Goal: Task Accomplishment & Management: Complete application form

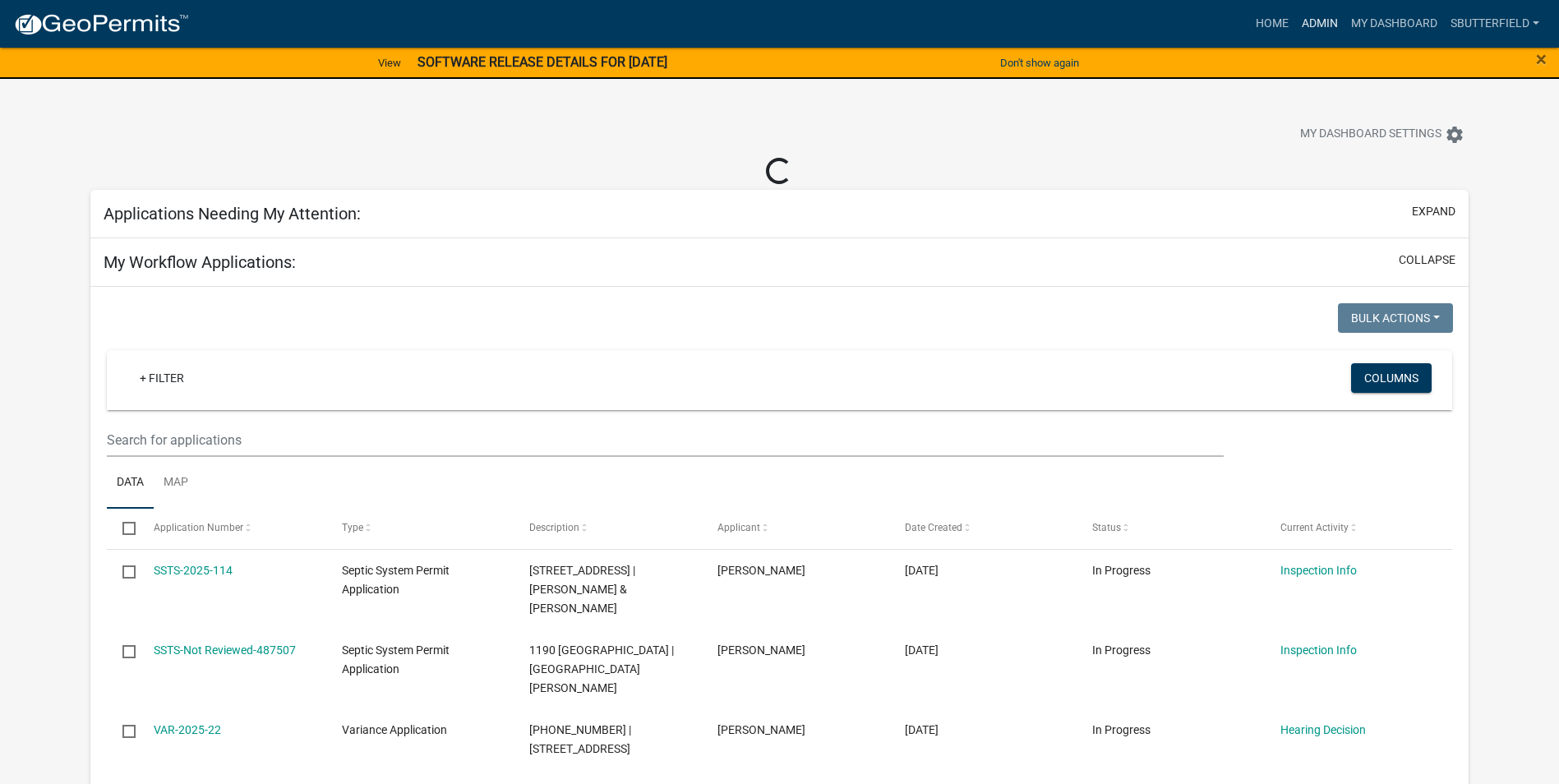
click at [1325, 15] on link "Admin" at bounding box center [1320, 24] width 49 height 31
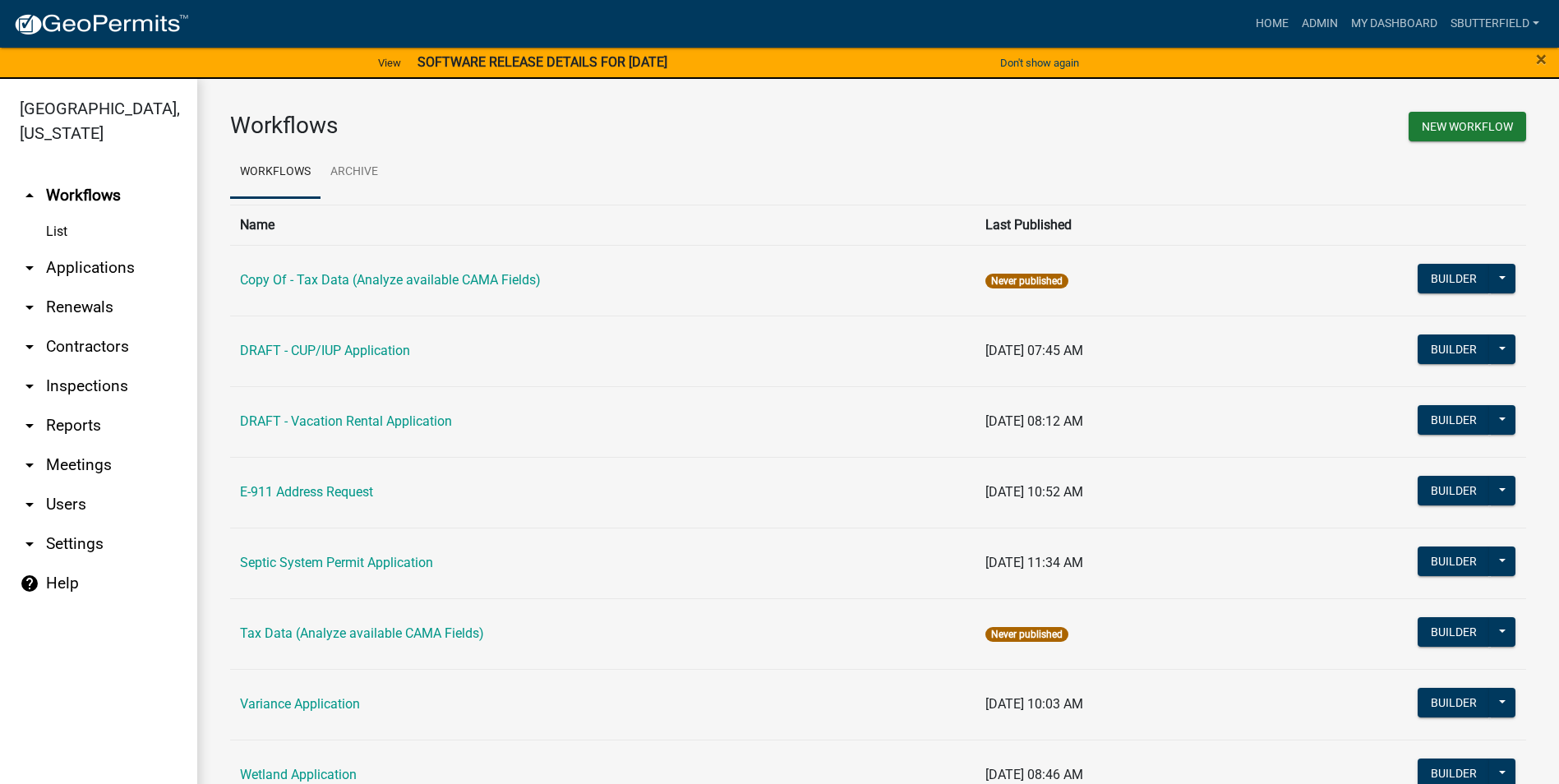
click at [66, 261] on link "arrow_drop_down Applications" at bounding box center [98, 267] width 197 height 40
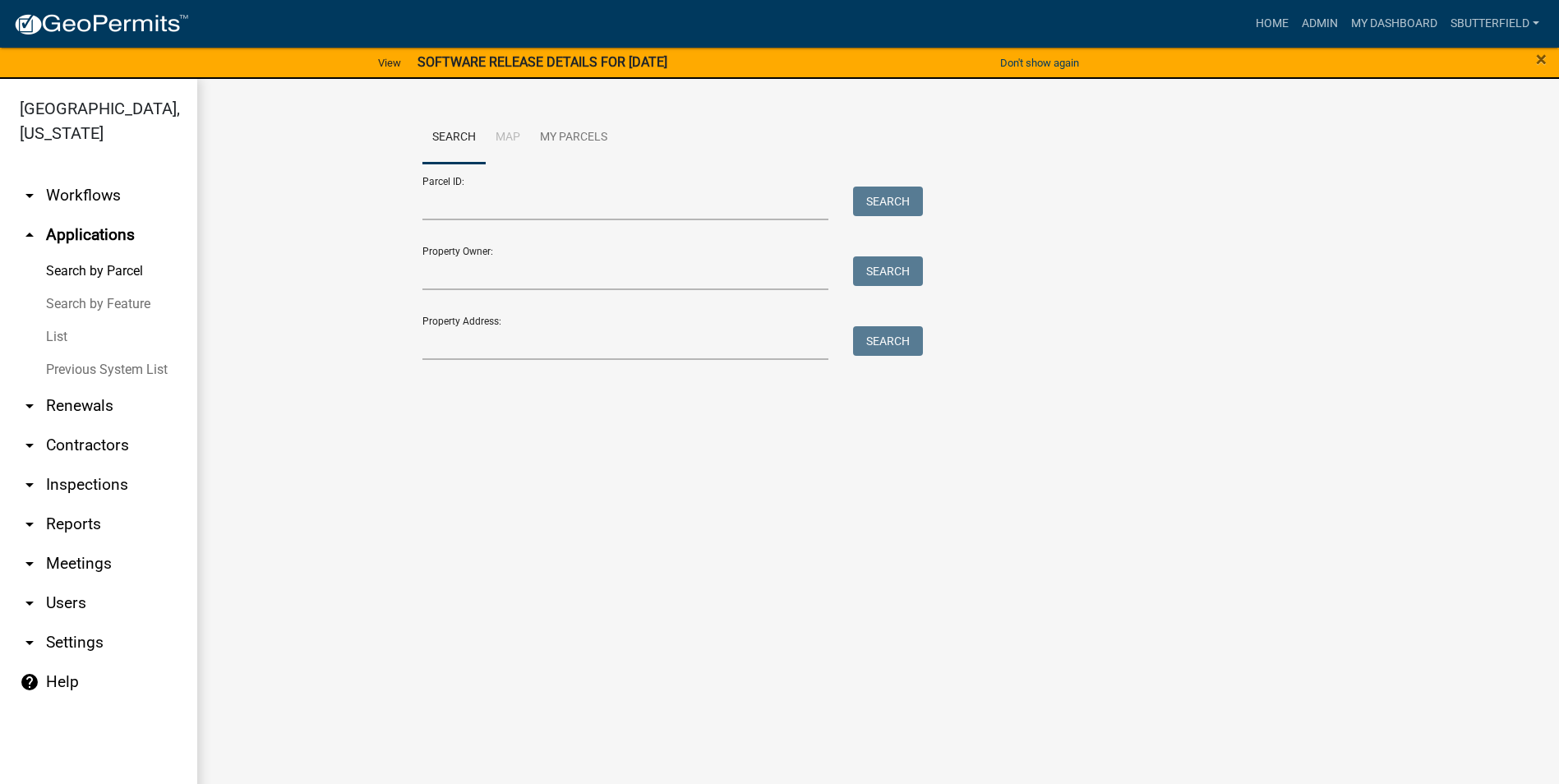
click at [68, 333] on link "List" at bounding box center [98, 337] width 197 height 33
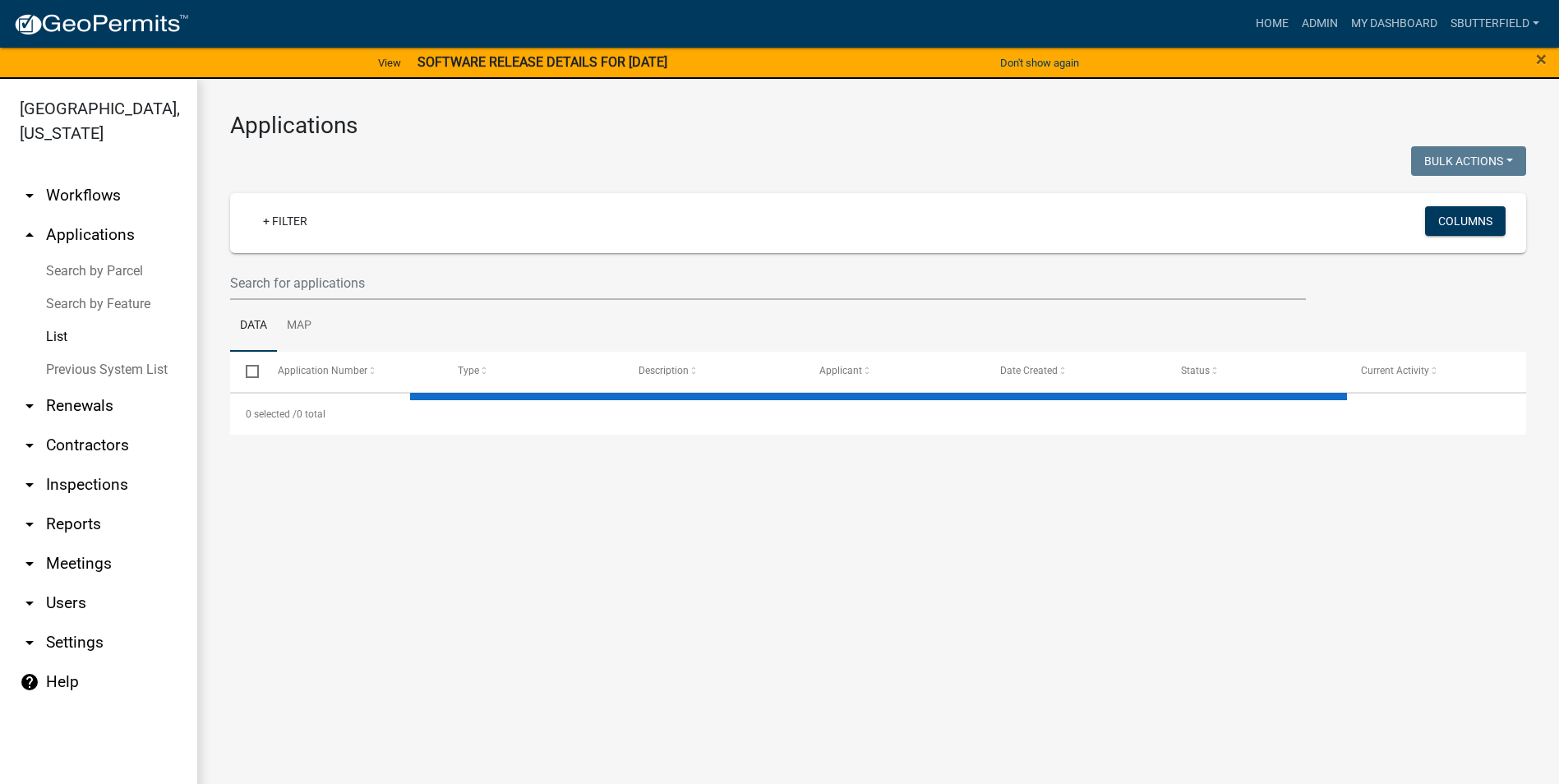
select select "1: 25"
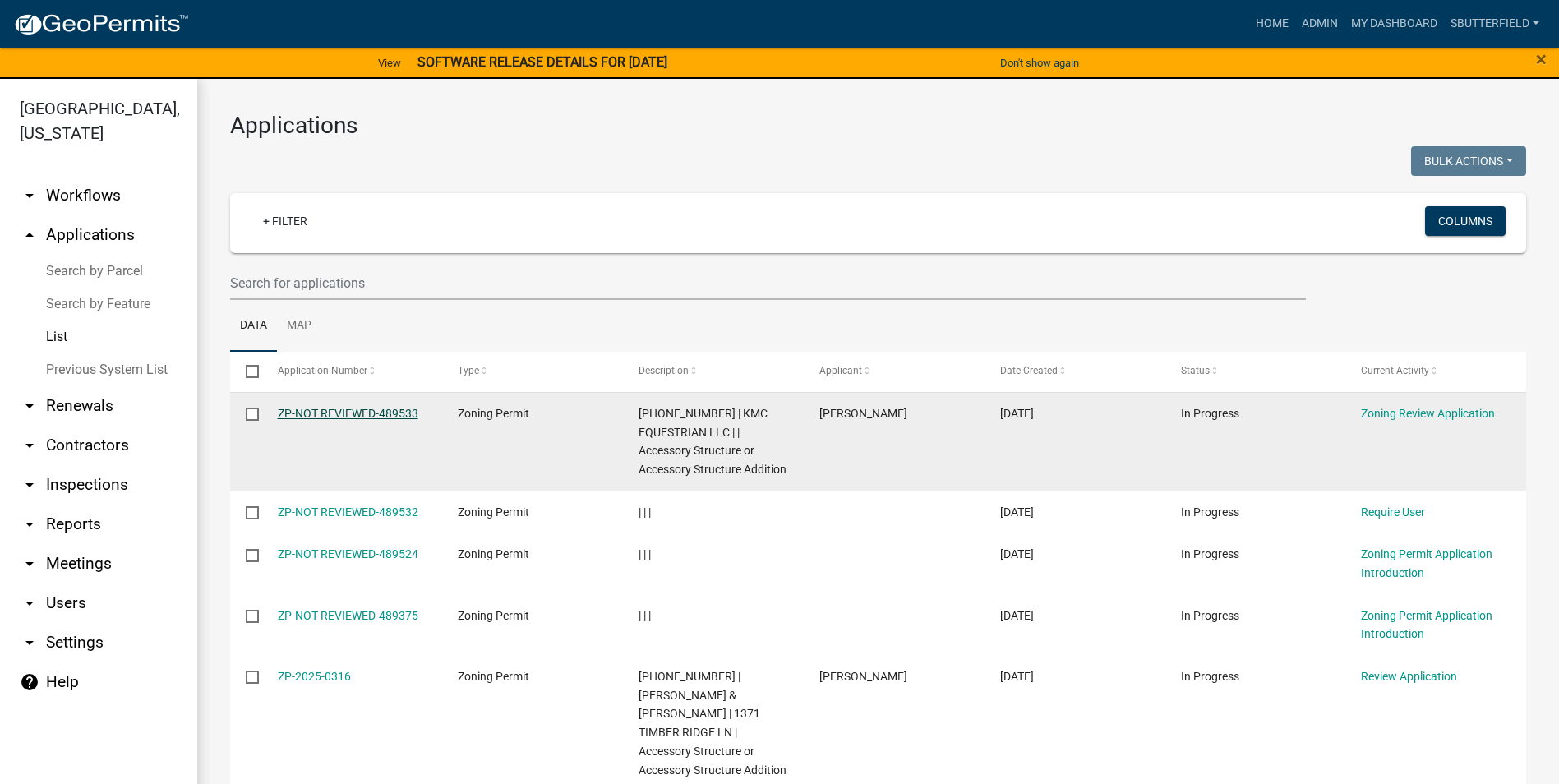
click at [370, 408] on link "ZP-NOT REVIEWED-489533" at bounding box center [348, 413] width 141 height 13
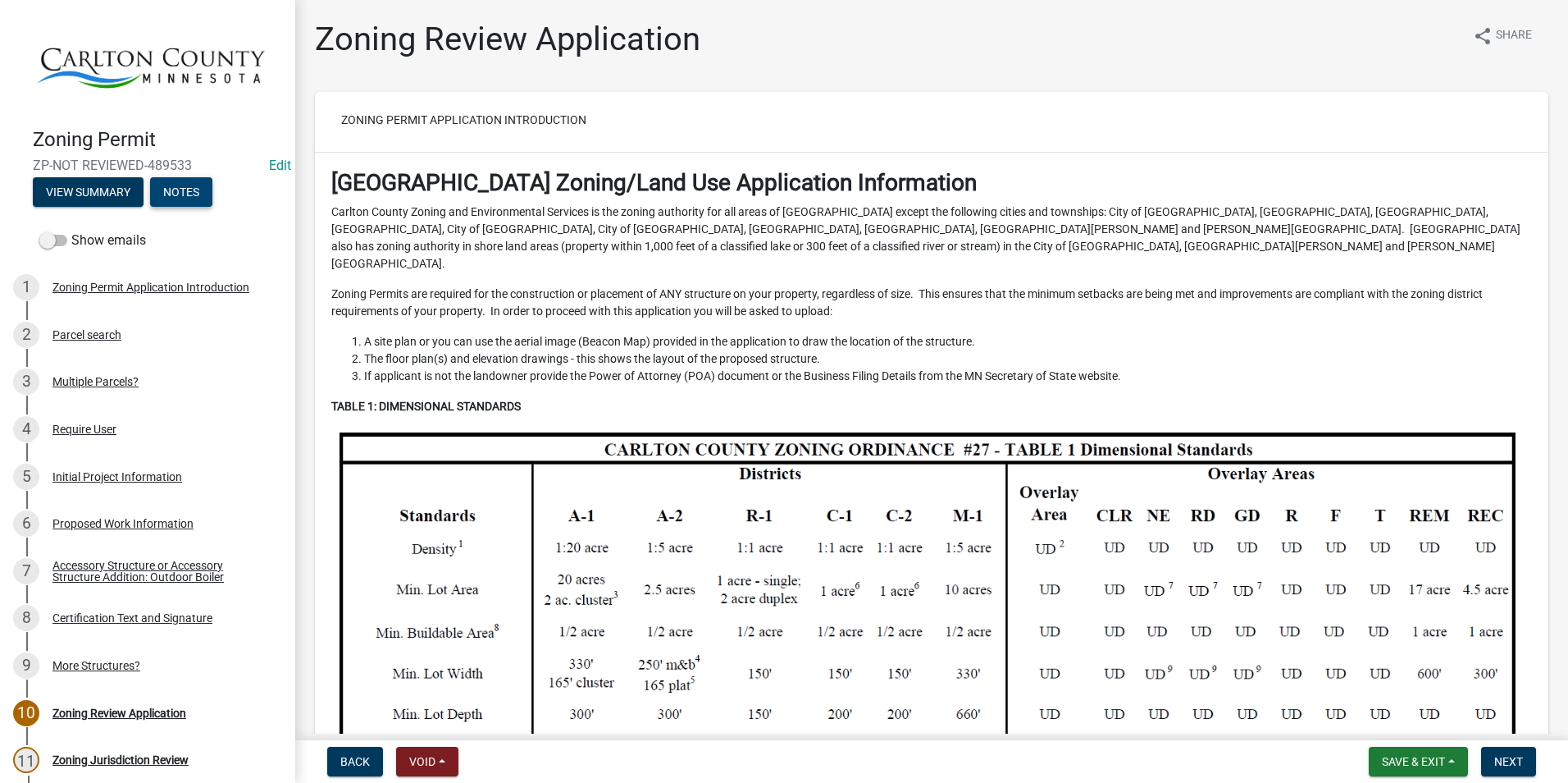
click at [185, 181] on button "Notes" at bounding box center [182, 192] width 63 height 30
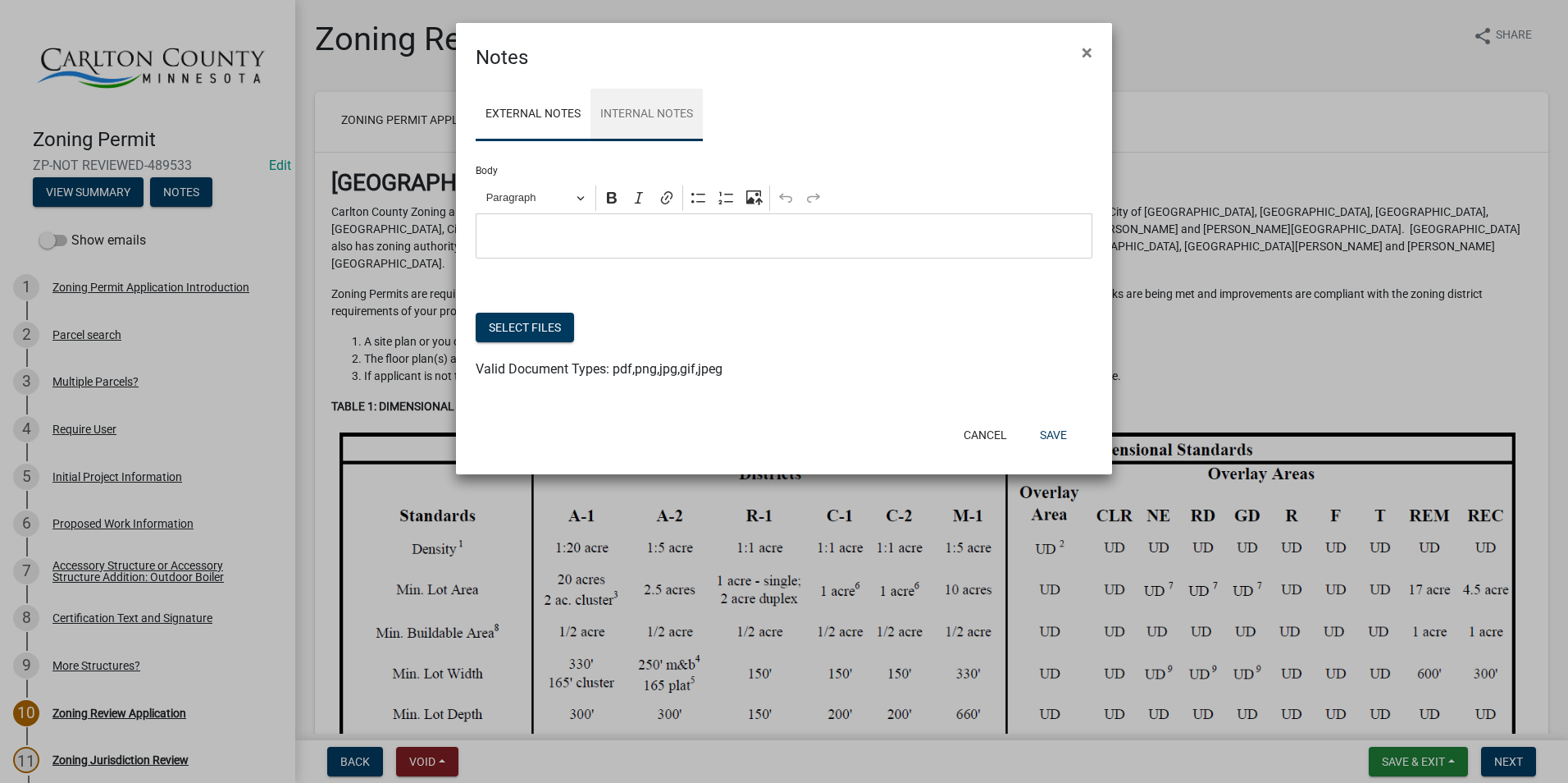
click at [650, 106] on link "Internal Notes" at bounding box center [647, 114] width 113 height 53
click at [564, 227] on p "Editor editing area: main. Press Alt+0 for help." at bounding box center [784, 235] width 600 height 19
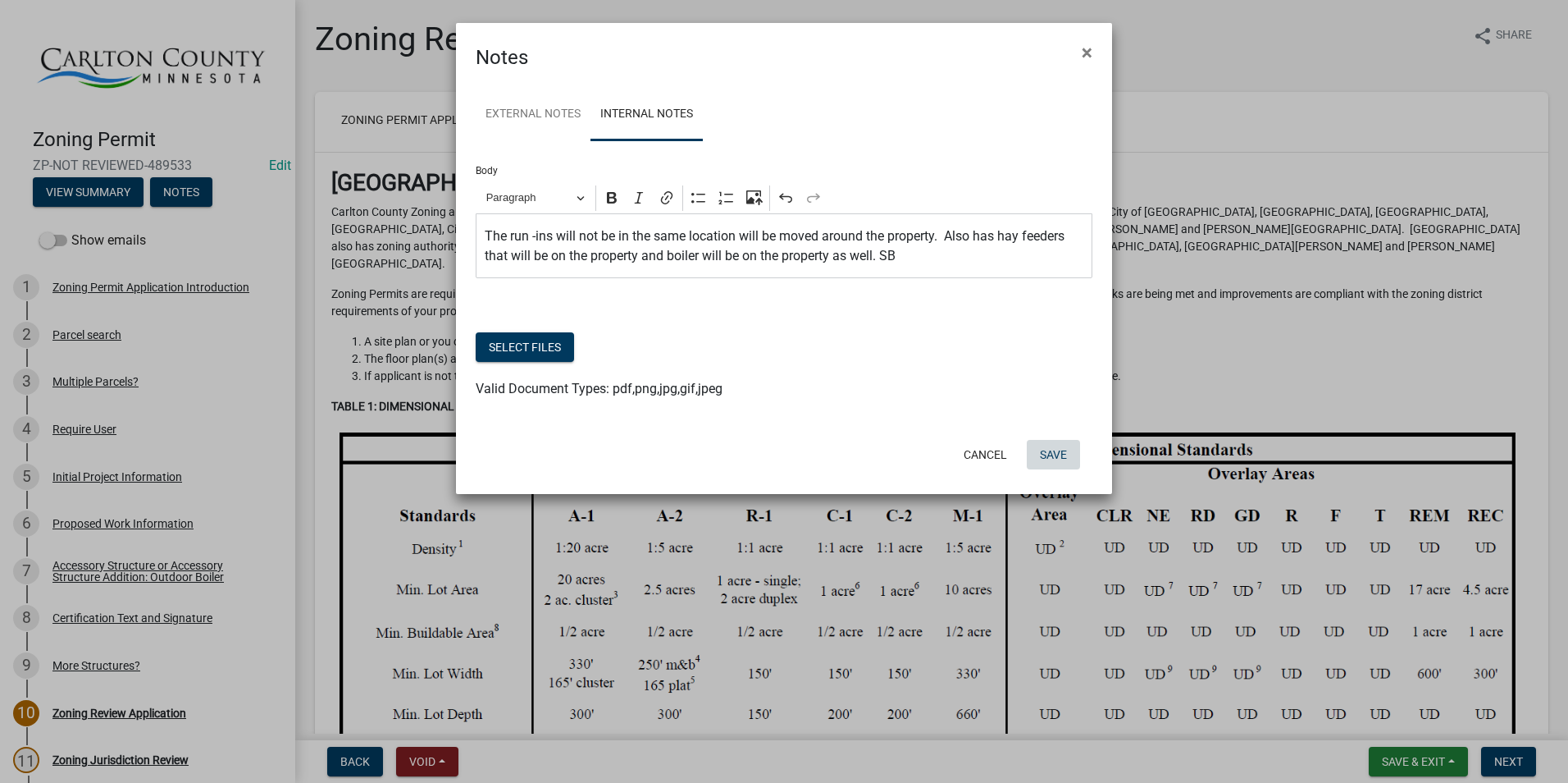
click at [1059, 452] on button "Save" at bounding box center [1054, 454] width 54 height 30
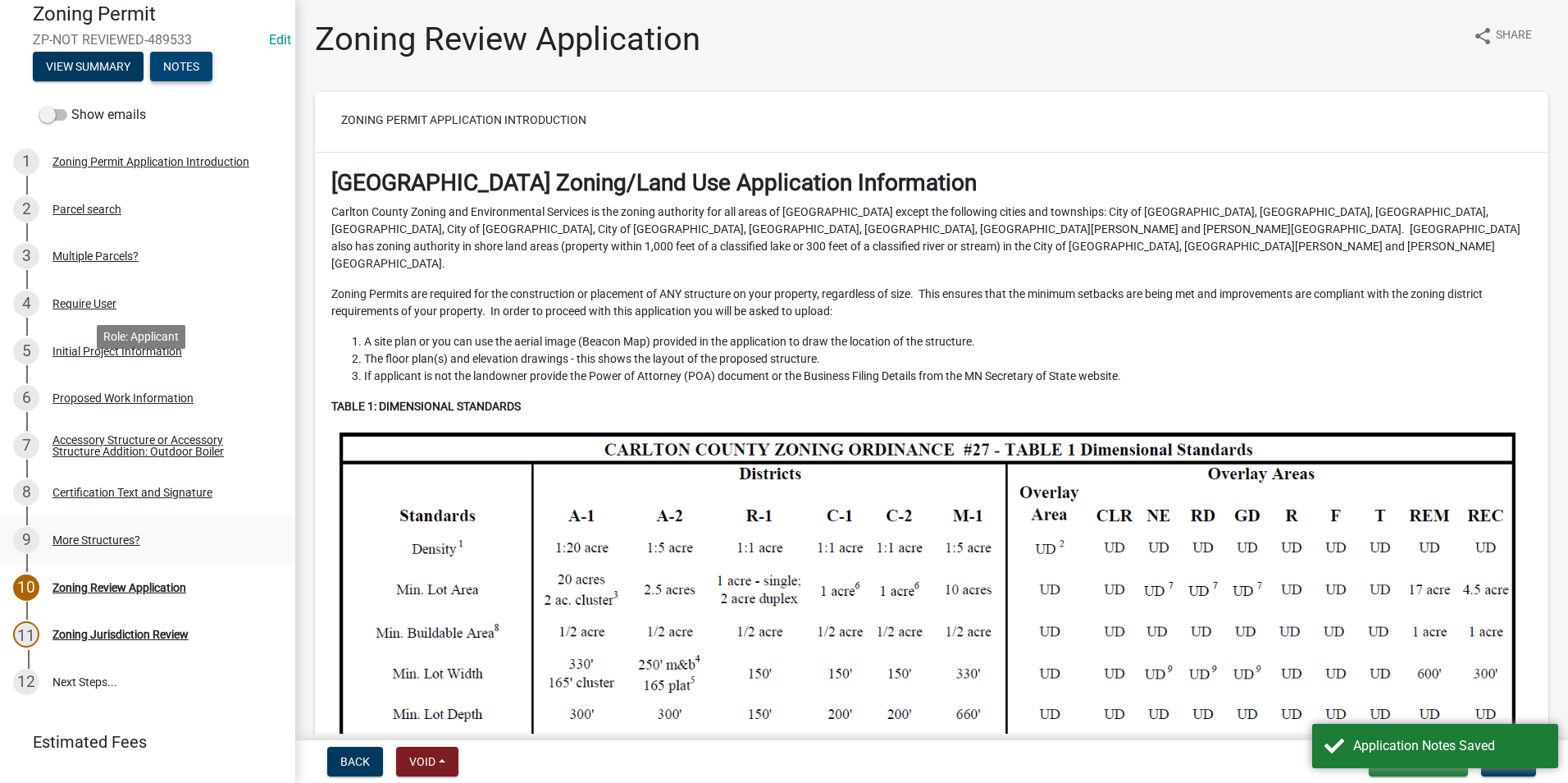
scroll to position [159, 0]
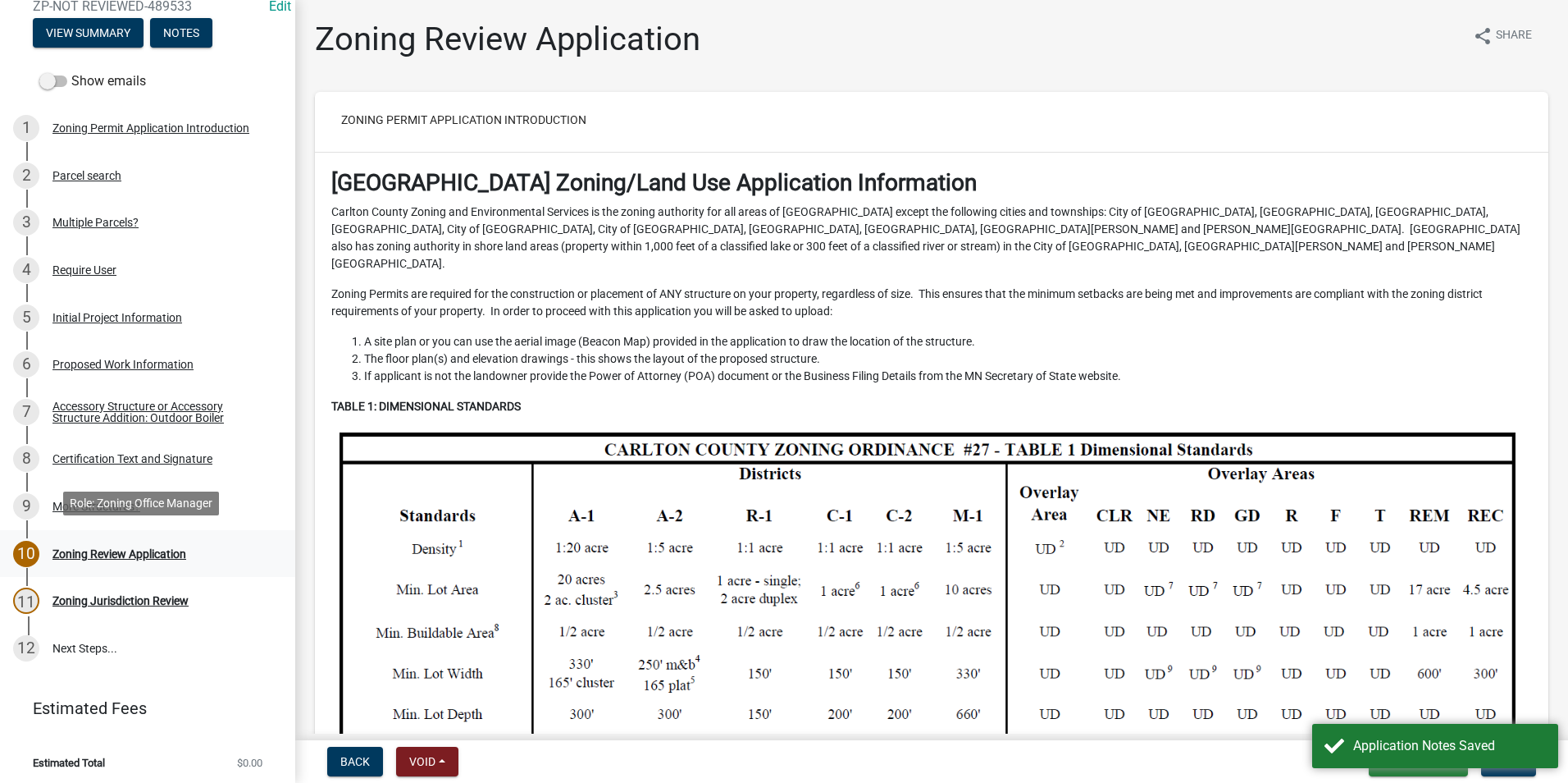
click at [138, 548] on div "Zoning Review Application" at bounding box center [119, 554] width 134 height 11
click at [129, 548] on div "Zoning Review Application" at bounding box center [119, 554] width 134 height 11
click at [46, 544] on div "10 Zoning Review Application" at bounding box center [140, 554] width 256 height 26
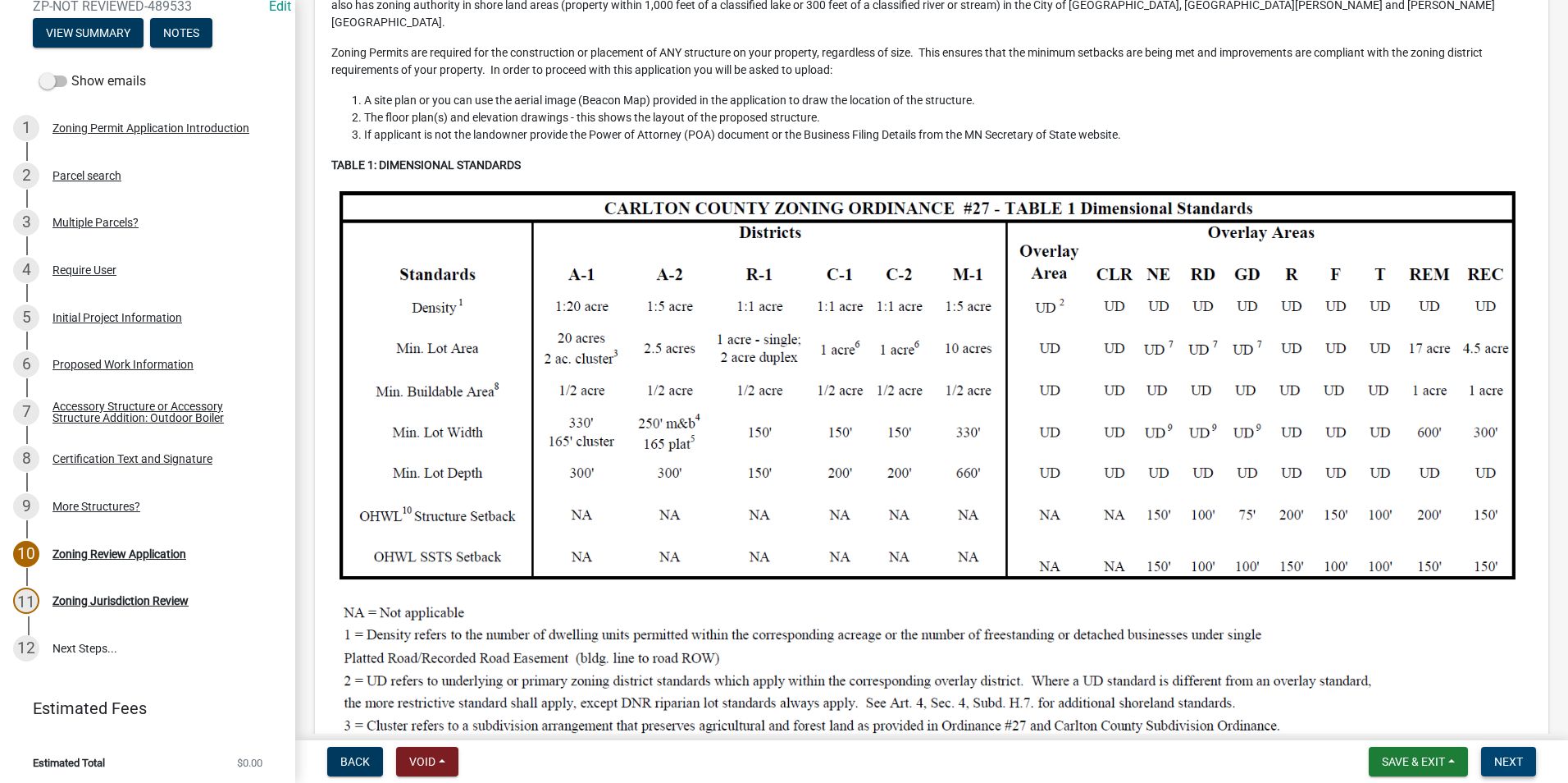
scroll to position [247, 0]
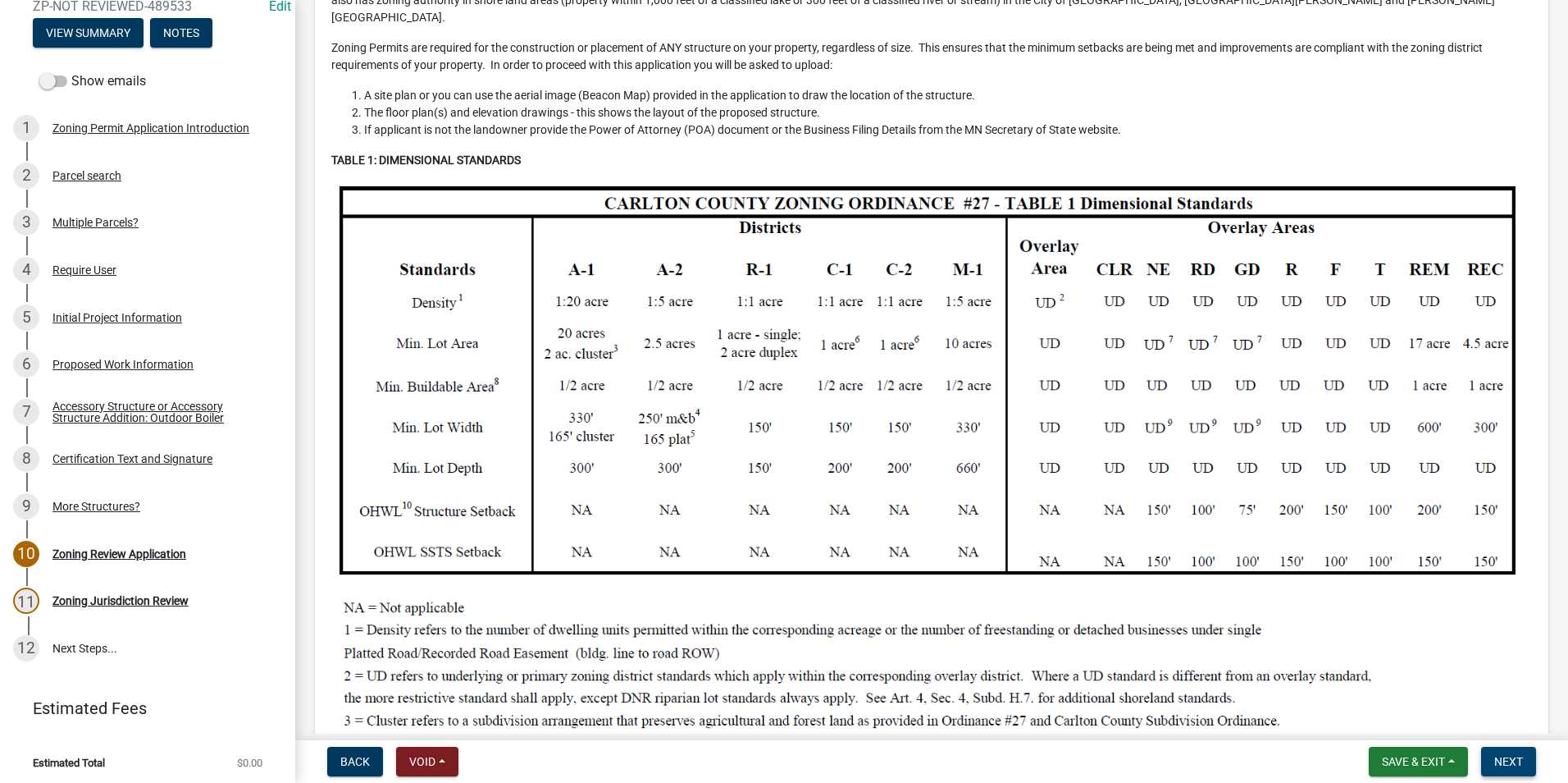
click at [1513, 748] on button "Next" at bounding box center [1509, 762] width 55 height 30
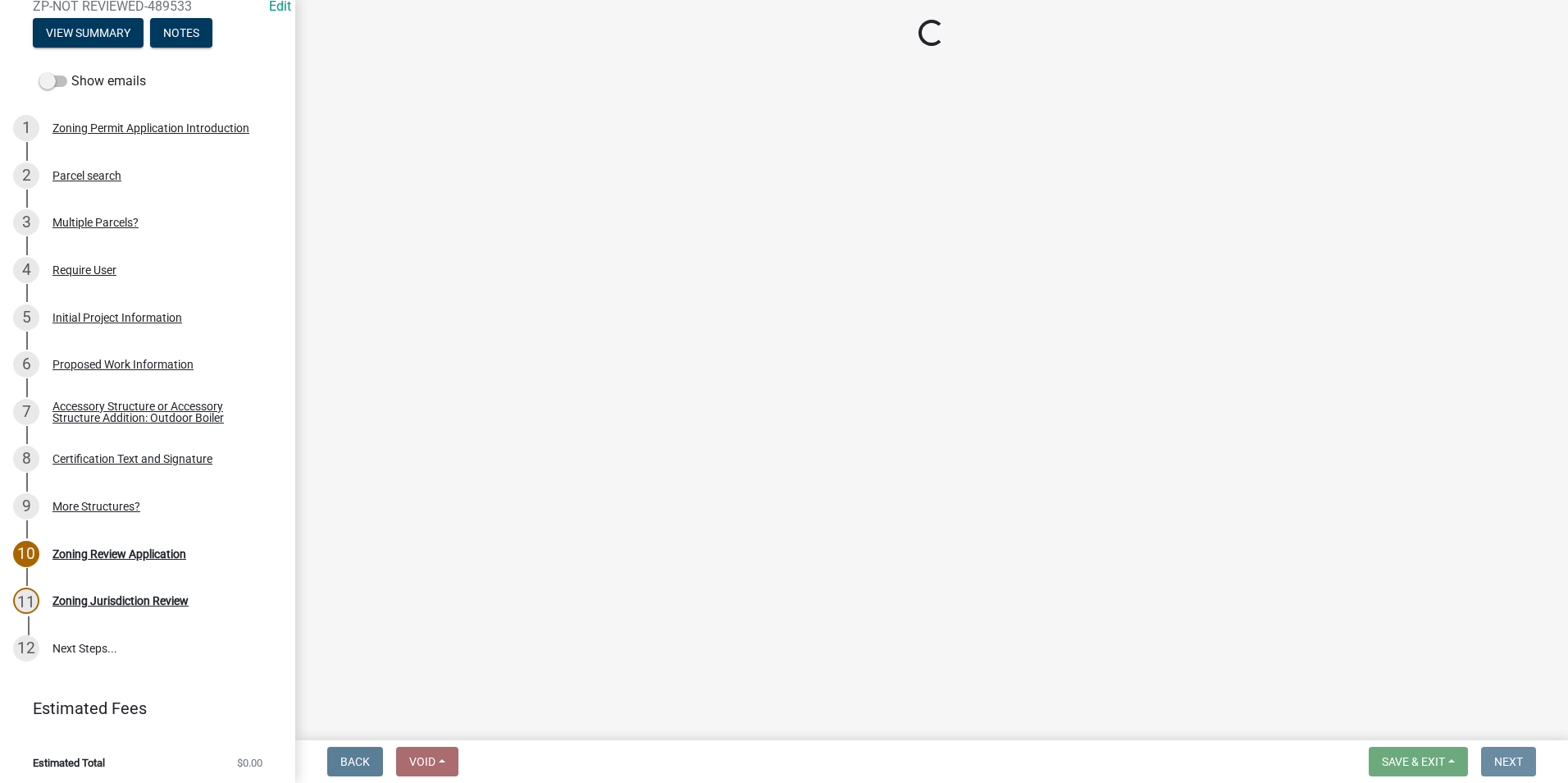
scroll to position [0, 0]
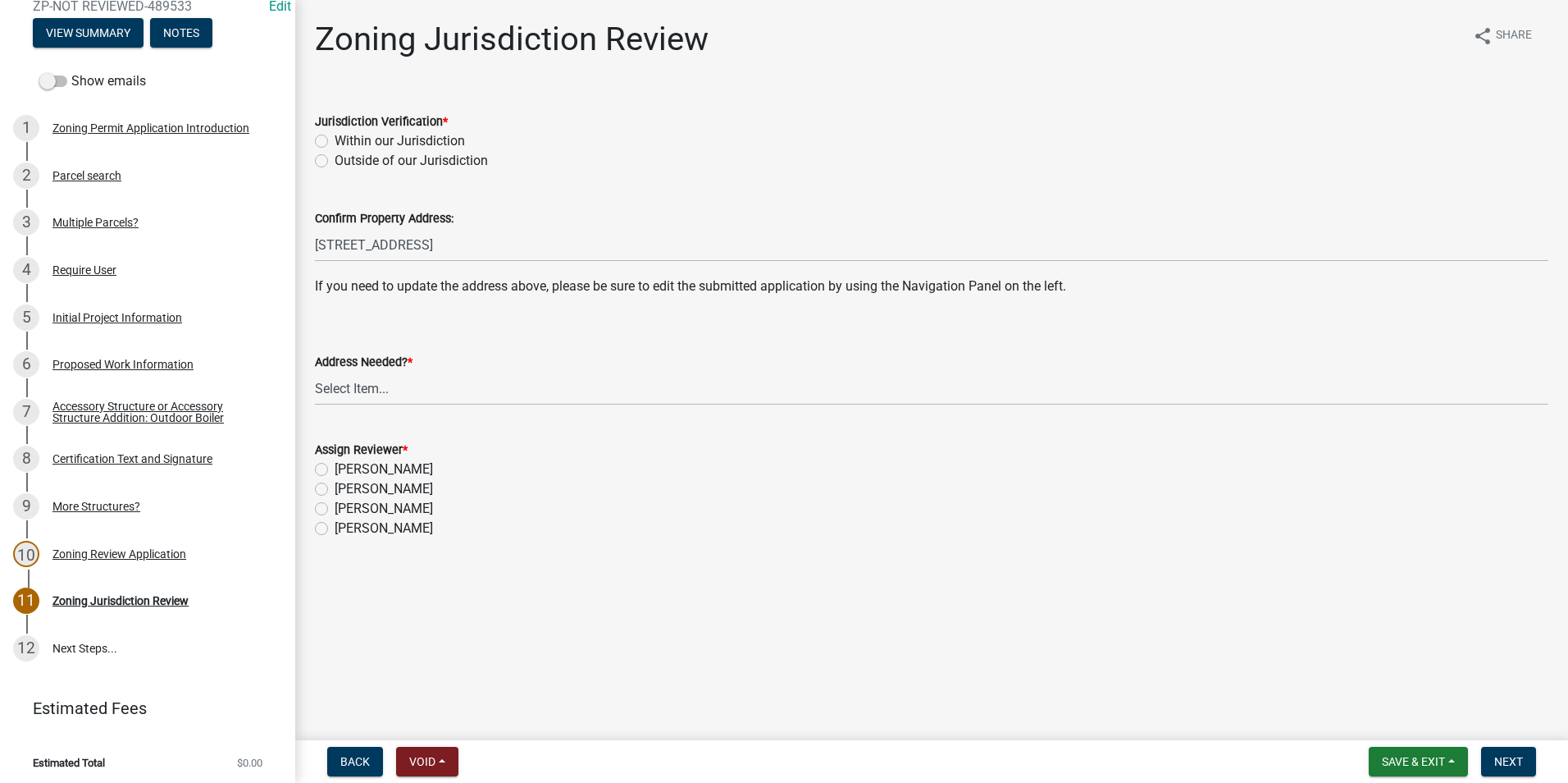
click at [335, 137] on label "Within our Jurisdiction" at bounding box center [400, 140] width 130 height 19
click at [335, 137] on input "Within our Jurisdiction" at bounding box center [341, 137] width 11 height 11
radio input "true"
click at [379, 380] on select "Select Item... Yes No" at bounding box center [931, 389] width 1234 height 33
click at [315, 372] on select "Select Item... Yes No" at bounding box center [931, 389] width 1234 height 33
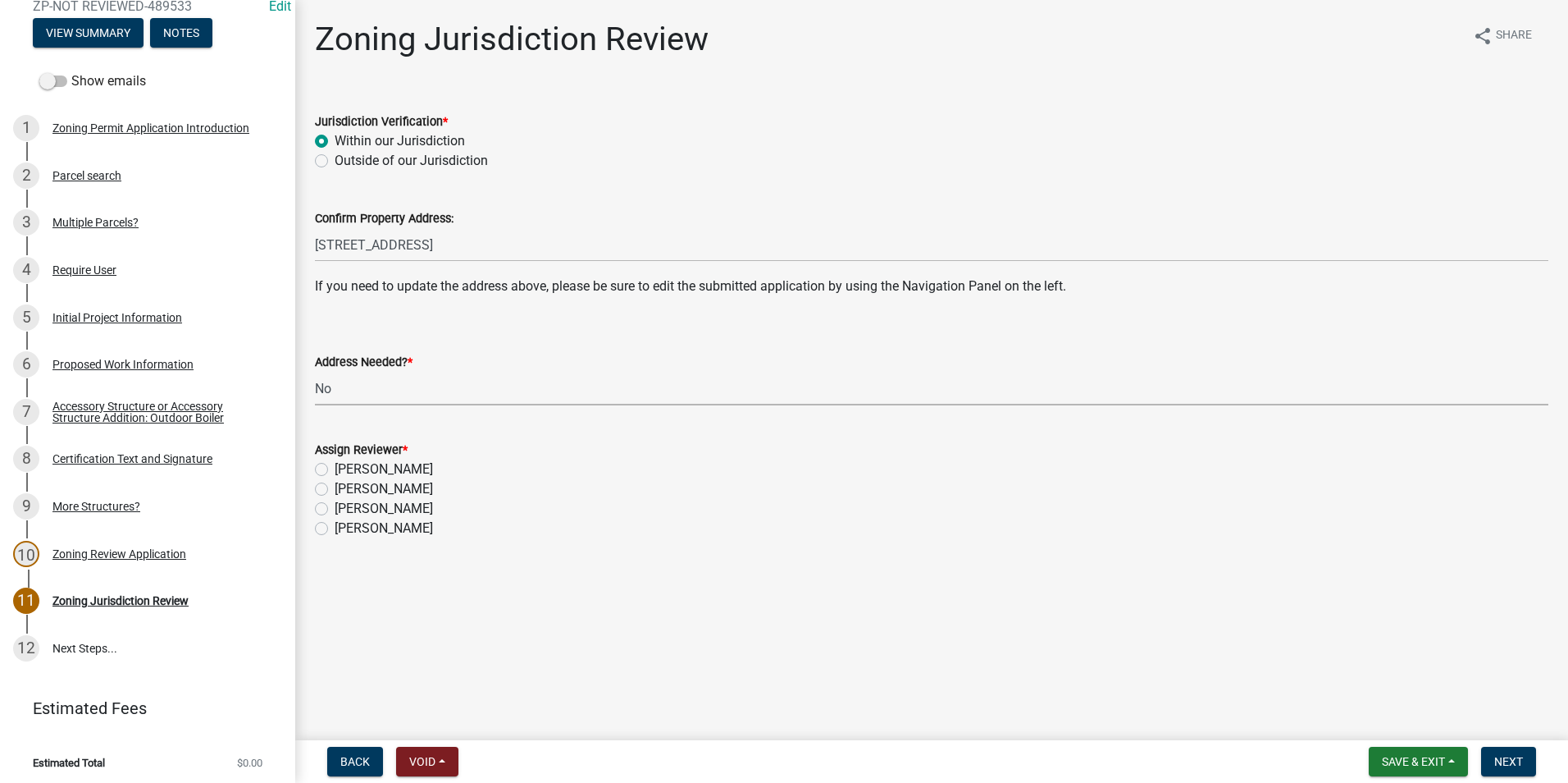
select select "aade736b-b8ba-42e5-ae4c-e00a265c1909"
click at [335, 487] on label "[PERSON_NAME]" at bounding box center [384, 488] width 99 height 19
click at [335, 487] on input "[PERSON_NAME]" at bounding box center [341, 485] width 11 height 11
radio input "true"
click at [1520, 755] on span "Next" at bounding box center [1508, 762] width 29 height 13
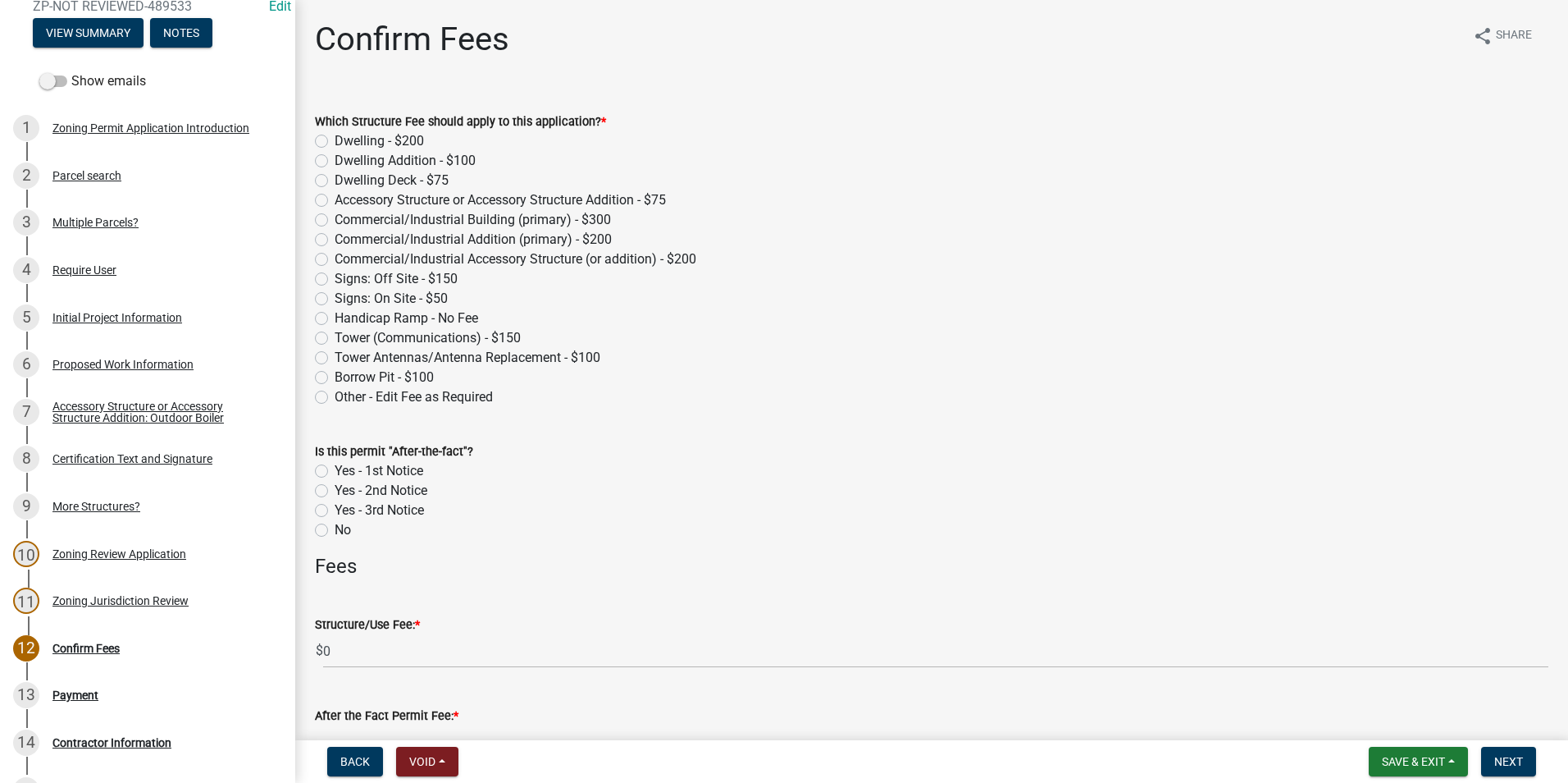
click at [335, 199] on label "Accessory Structure or Accessory Structure Addition - $75" at bounding box center [500, 199] width 331 height 19
click at [335, 199] on input "Accessory Structure or Accessory Structure Addition - $75" at bounding box center [341, 196] width 11 height 11
radio input "true"
click at [329, 472] on div "Yes - 1st Notice" at bounding box center [931, 470] width 1234 height 19
click at [335, 472] on label "Yes - 1st Notice" at bounding box center [379, 470] width 89 height 19
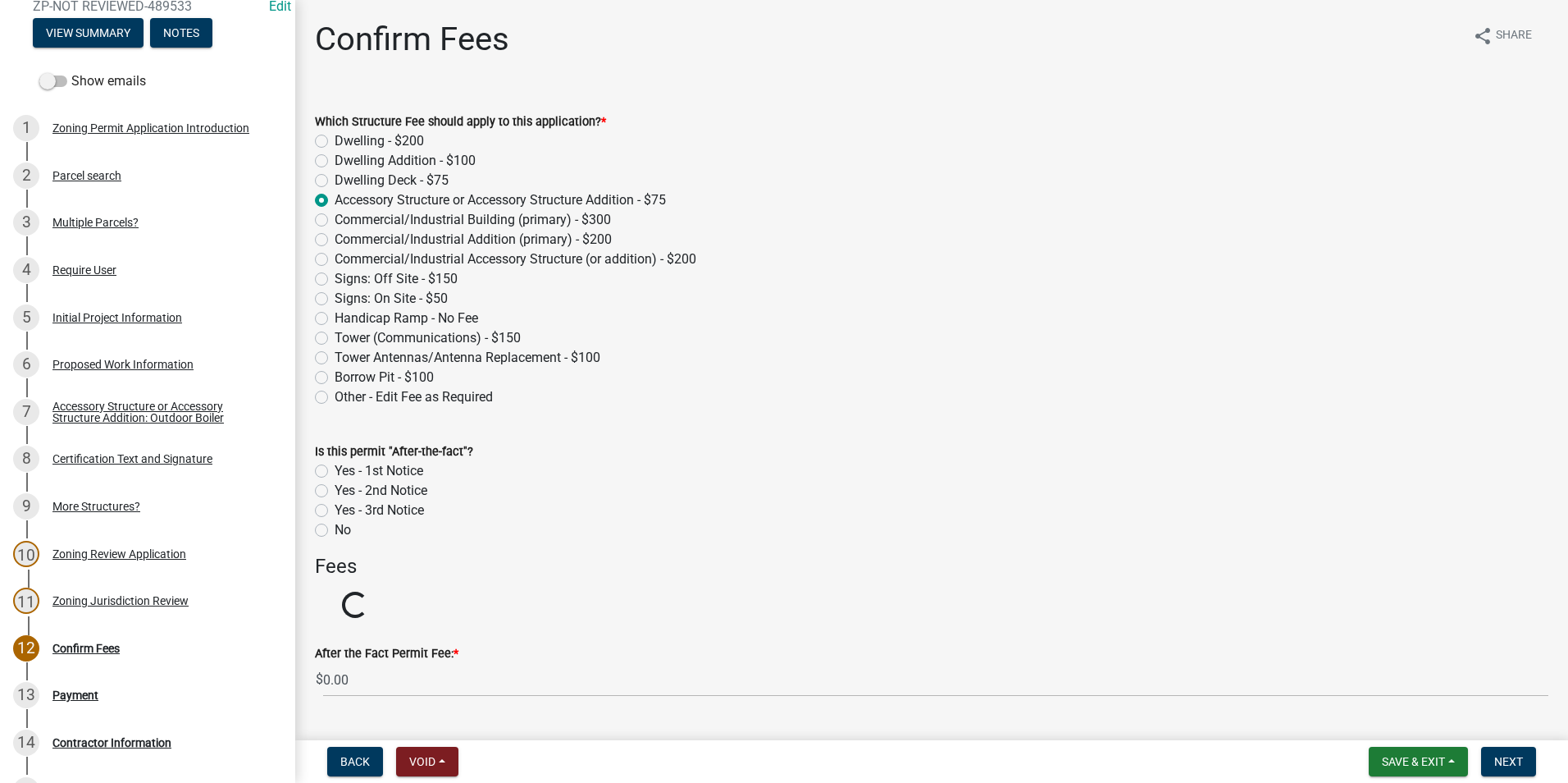
click at [335, 472] on input "Yes - 1st Notice" at bounding box center [341, 466] width 11 height 11
radio input "true"
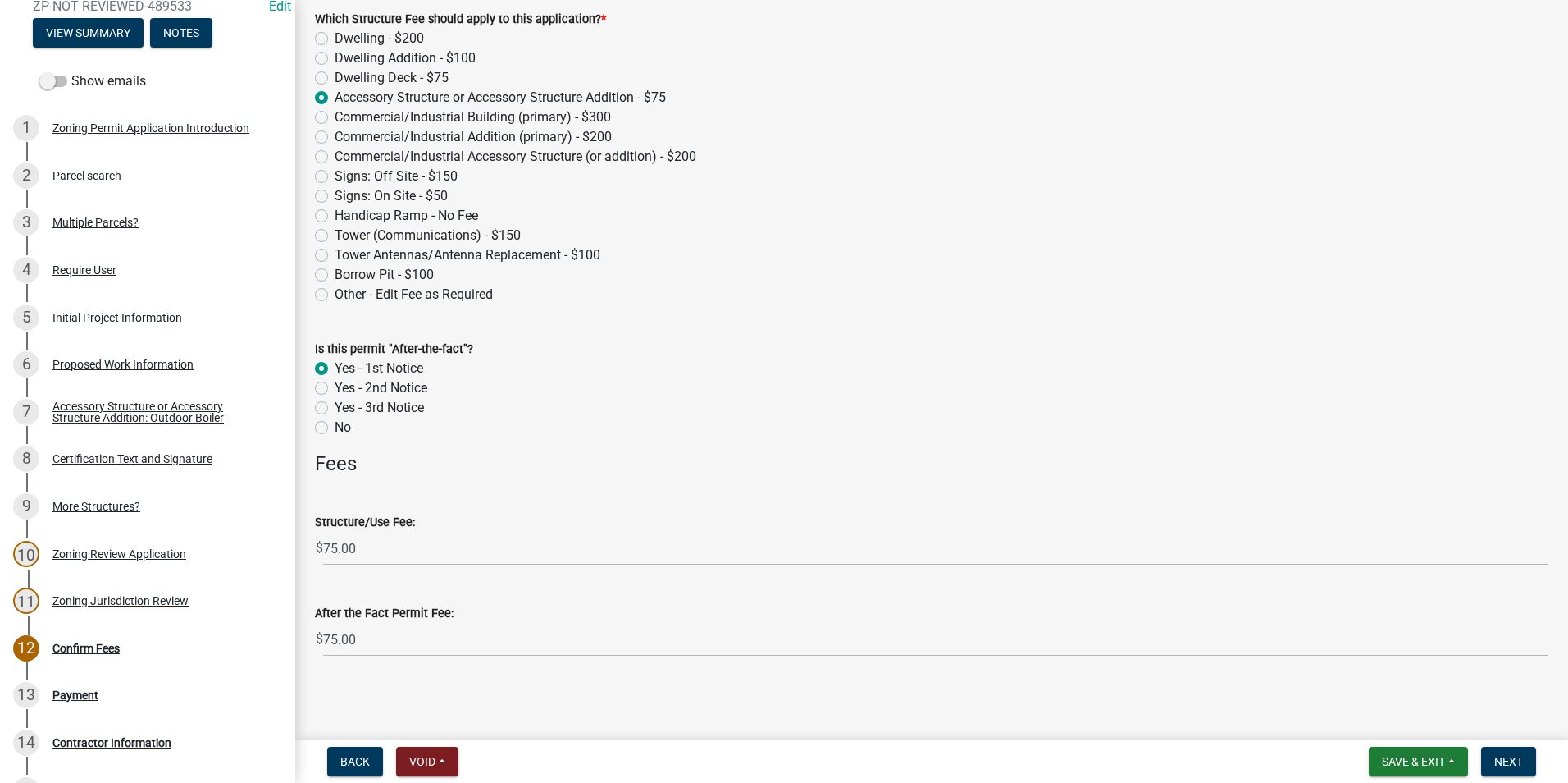
scroll to position [104, 0]
click at [1503, 756] on span "Next" at bounding box center [1508, 762] width 29 height 13
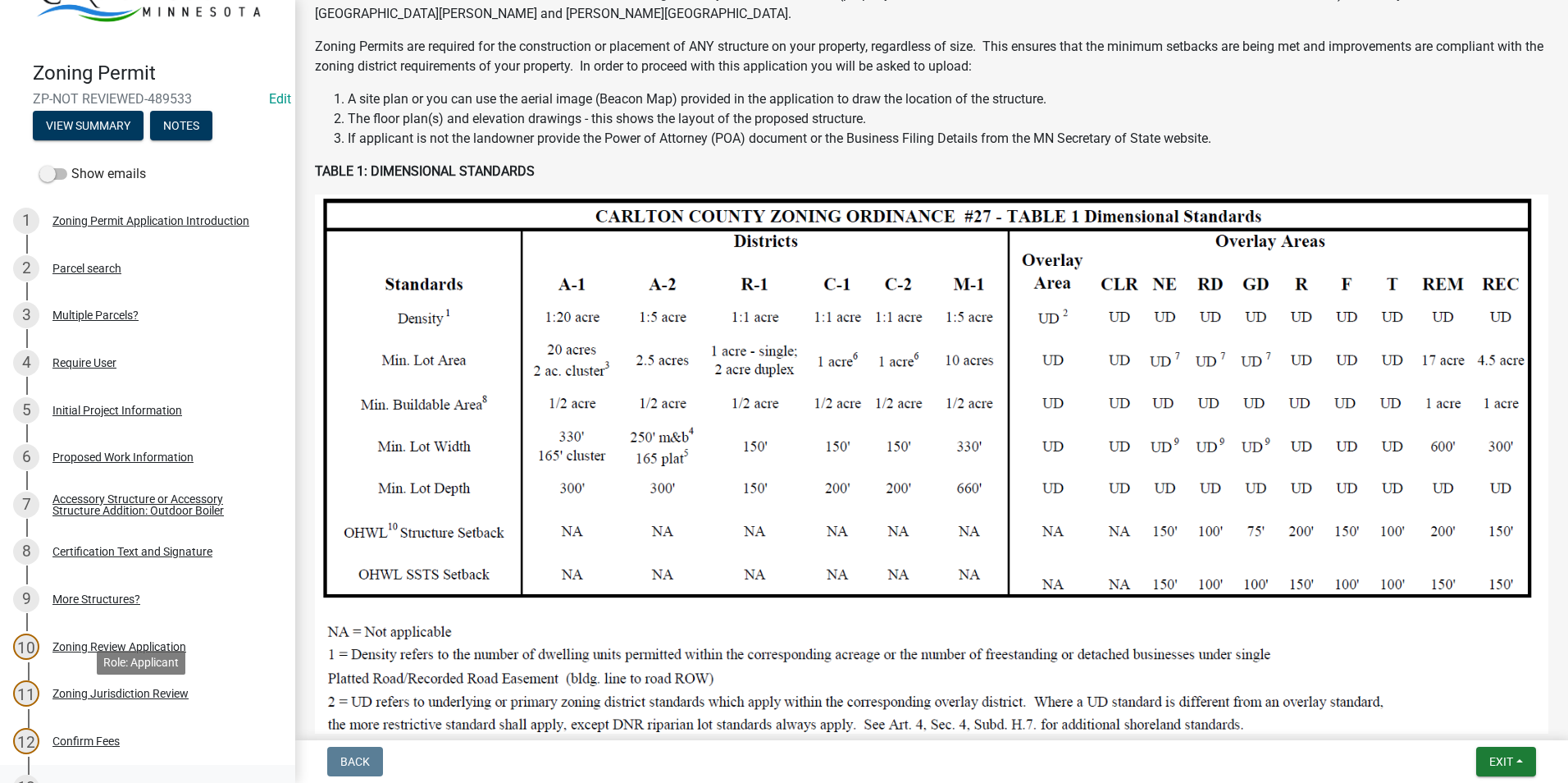
scroll to position [164, 0]
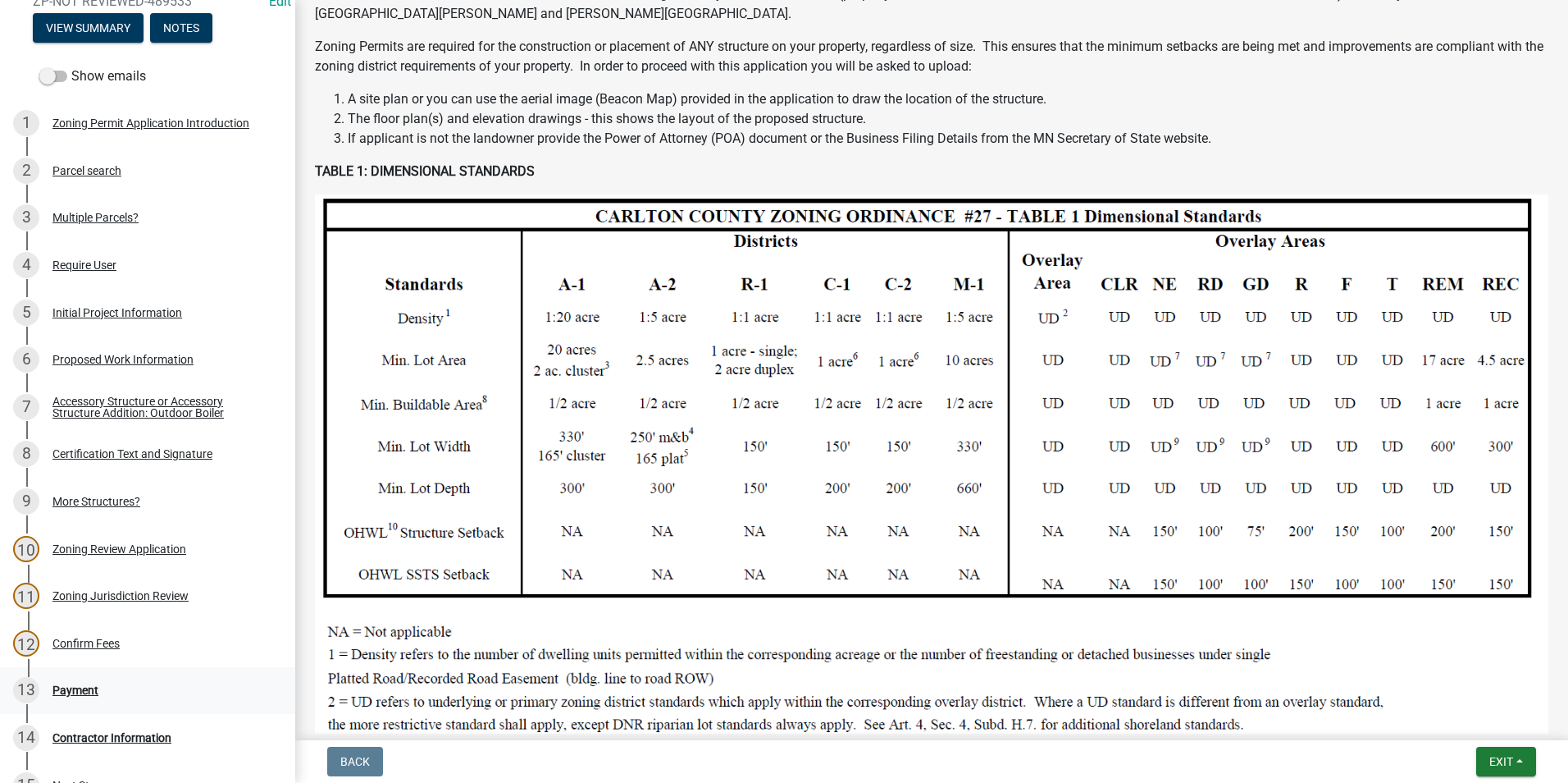
click at [78, 684] on div "Payment" at bounding box center [76, 690] width 46 height 11
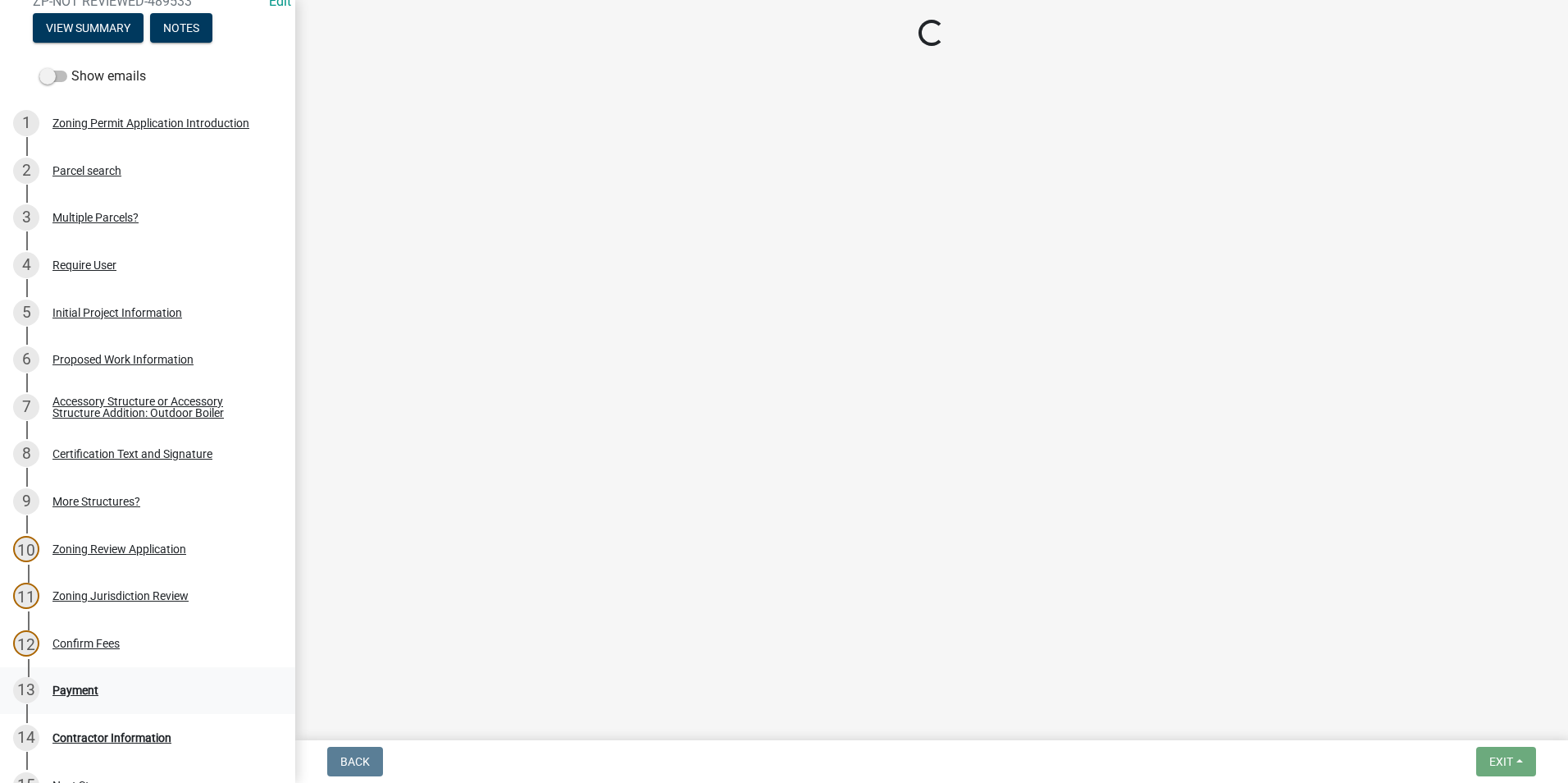
scroll to position [0, 0]
select select "3: 3"
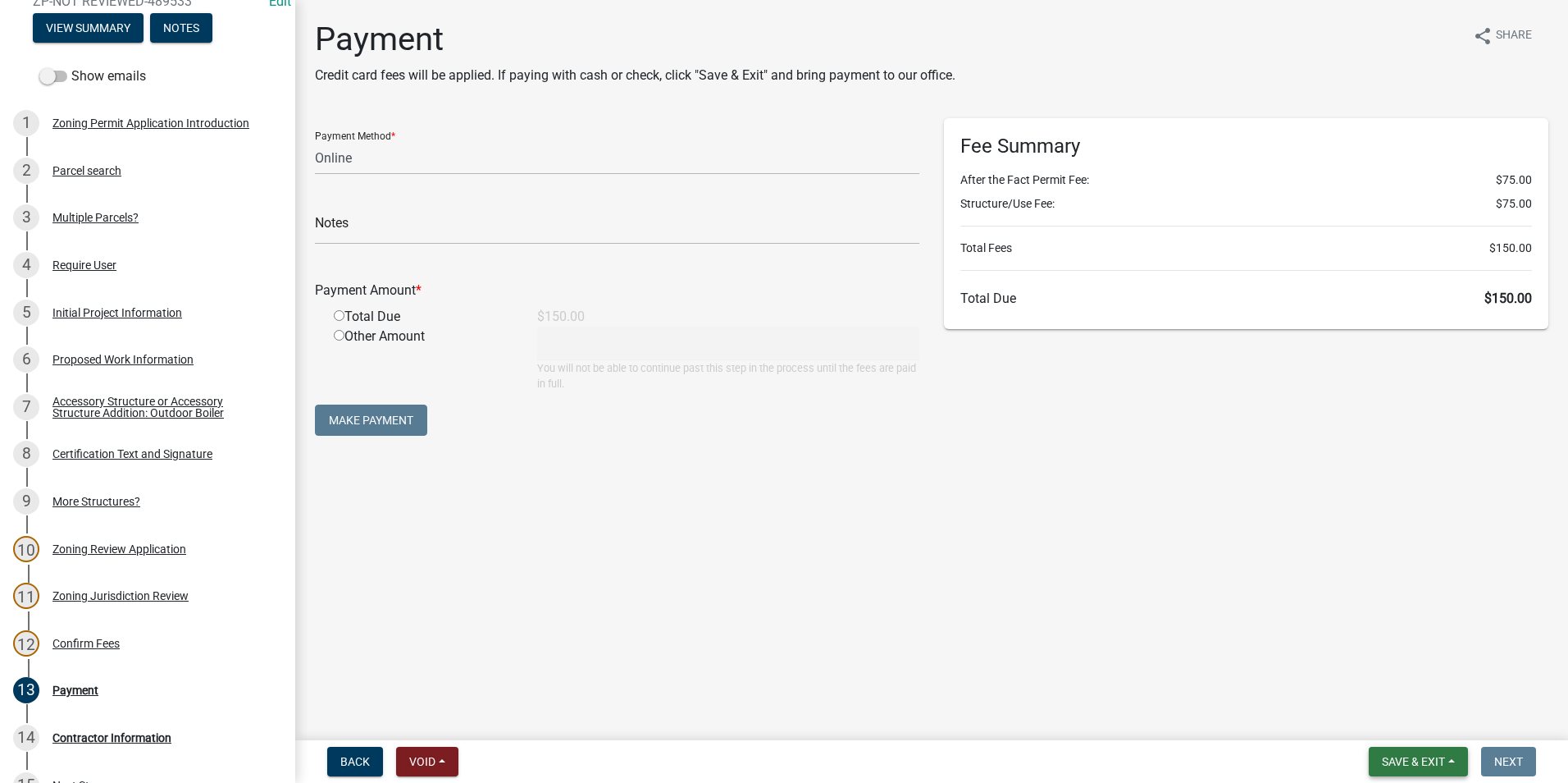
click at [1451, 761] on button "Save & Exit" at bounding box center [1418, 762] width 100 height 30
click at [1412, 719] on button "Save & Exit" at bounding box center [1403, 718] width 131 height 40
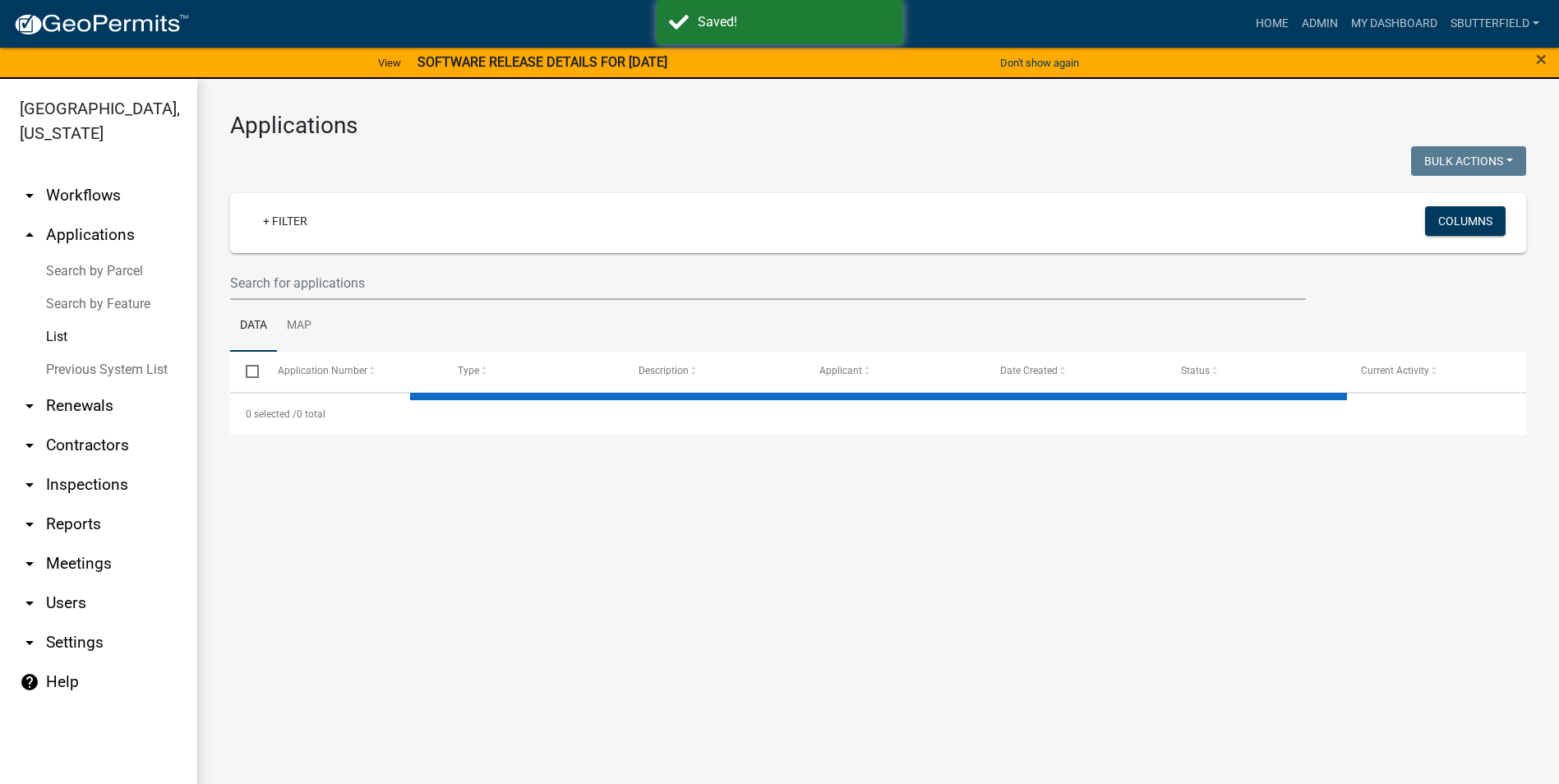
select select "1: 25"
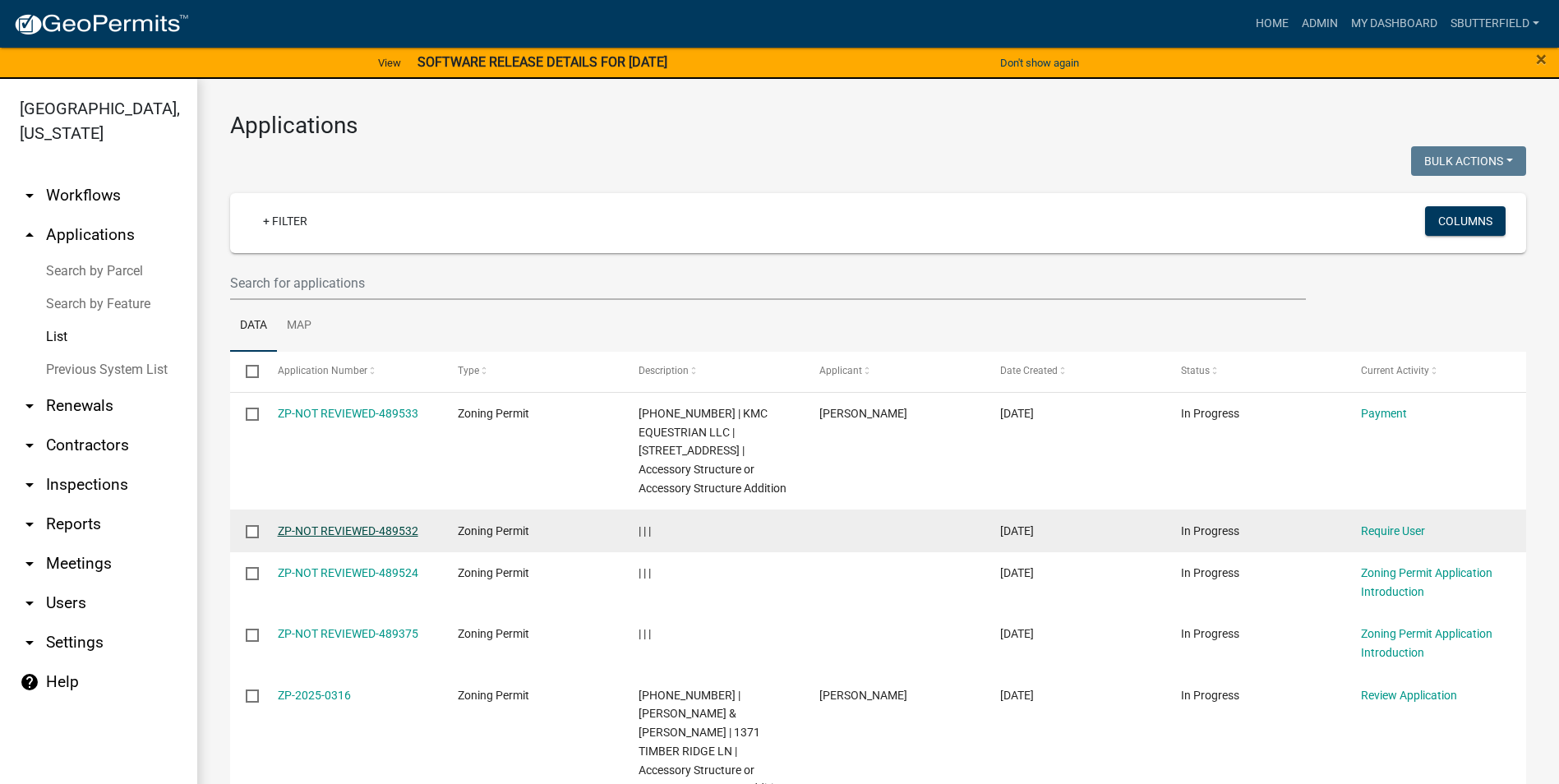
click at [396, 527] on link "ZP-NOT REVIEWED-489532" at bounding box center [348, 531] width 141 height 13
